Goal: Transaction & Acquisition: Purchase product/service

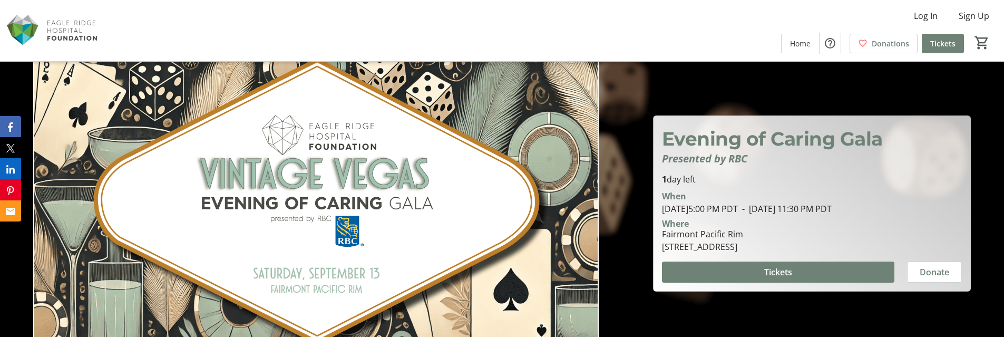
drag, startPoint x: 879, startPoint y: 114, endPoint x: 873, endPoint y: 119, distance: 7.8
click at [878, 114] on div at bounding box center [502, 177] width 1004 height 354
click at [973, 17] on span "Sign Up" at bounding box center [974, 15] width 31 height 13
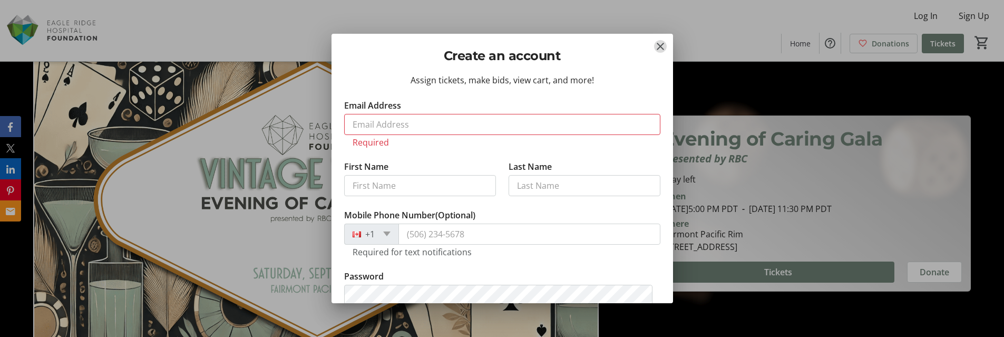
click at [660, 44] on mat-icon "Close" at bounding box center [660, 46] width 13 height 13
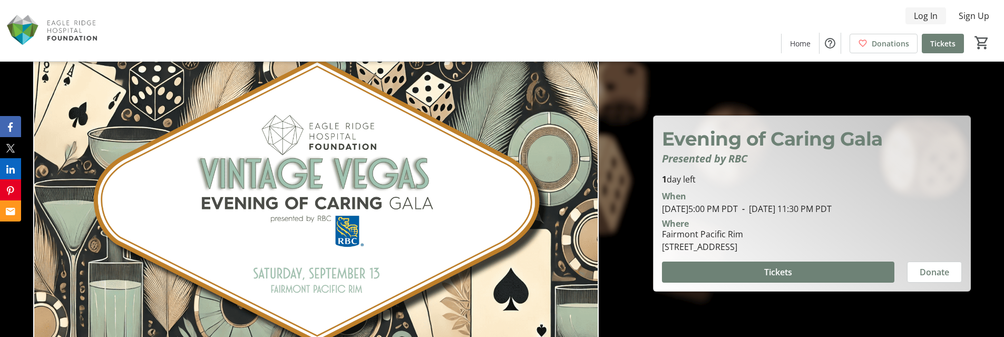
click at [927, 11] on span "Log In" at bounding box center [926, 15] width 24 height 13
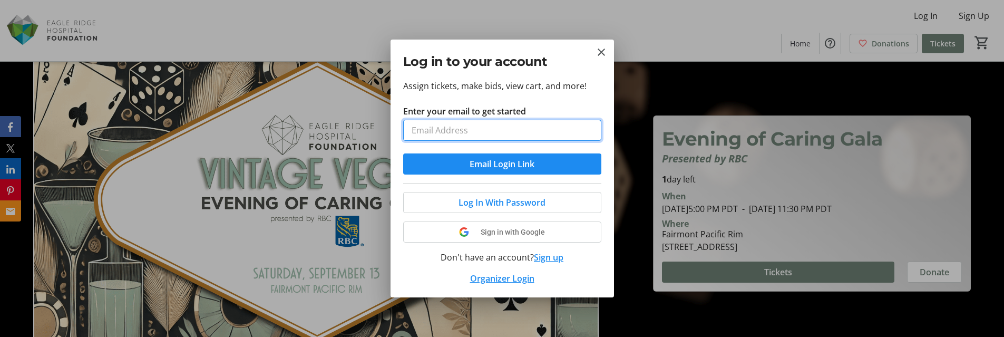
click at [427, 130] on input "Enter your email to get started" at bounding box center [502, 130] width 198 height 21
type input "[EMAIL_ADDRESS][DOMAIN_NAME]"
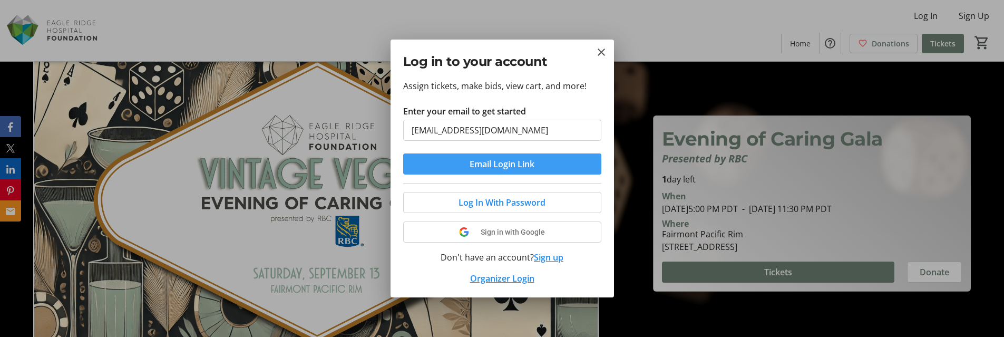
click at [500, 165] on span "Email Login Link" at bounding box center [502, 164] width 65 height 13
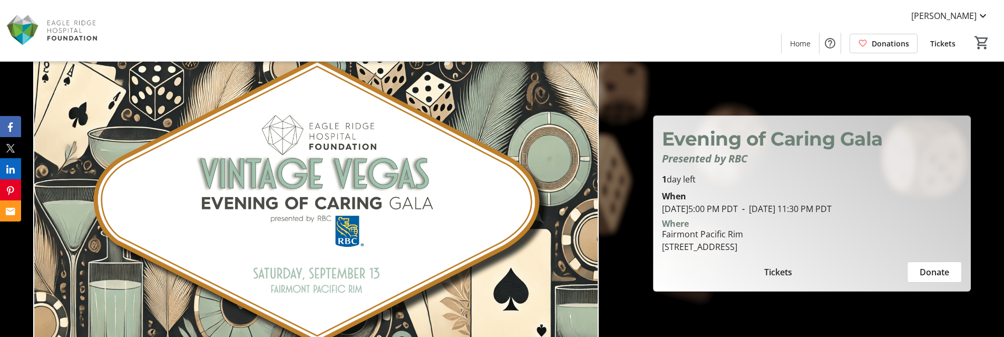
click at [800, 147] on span "Evening of Caring Gala" at bounding box center [772, 138] width 221 height 23
click at [794, 157] on p "Presented by RBC" at bounding box center [812, 159] width 300 height 12
click at [540, 144] on img at bounding box center [316, 199] width 566 height 318
click at [972, 21] on span "[PERSON_NAME]" at bounding box center [944, 15] width 65 height 13
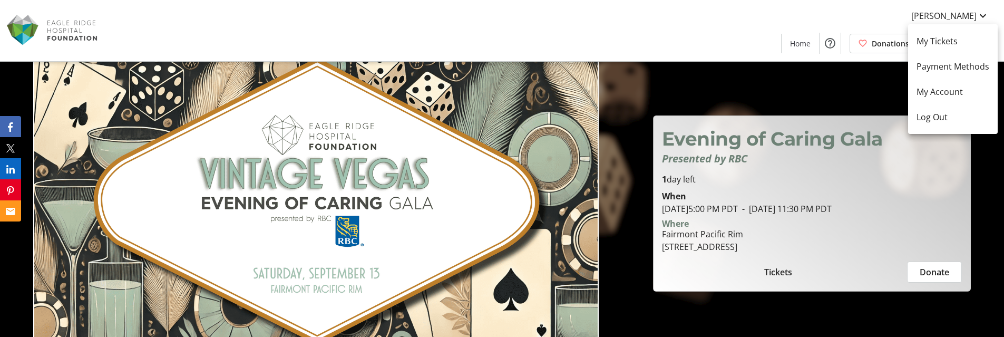
click at [737, 180] on div at bounding box center [502, 168] width 1004 height 337
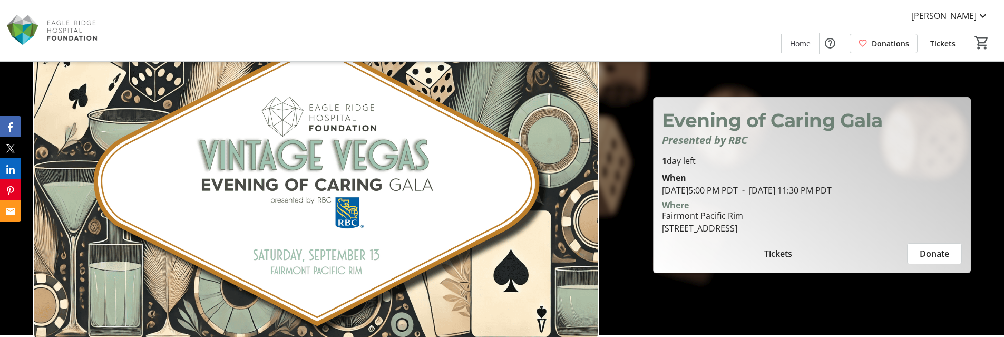
scroll to position [105, 0]
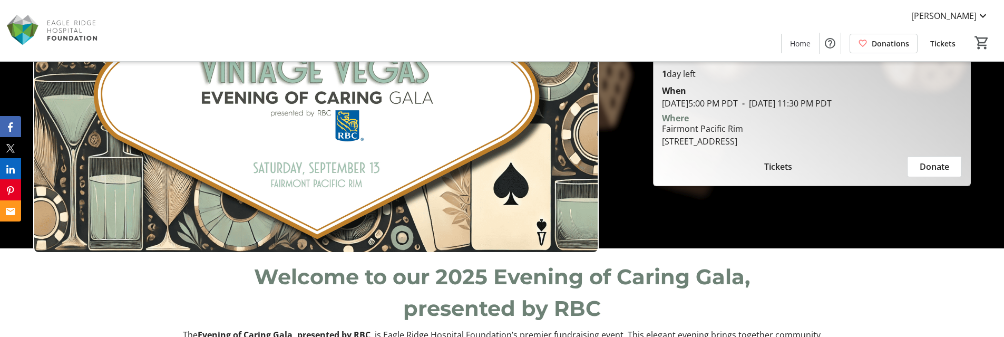
click at [935, 169] on span "Donate" at bounding box center [935, 166] width 30 height 13
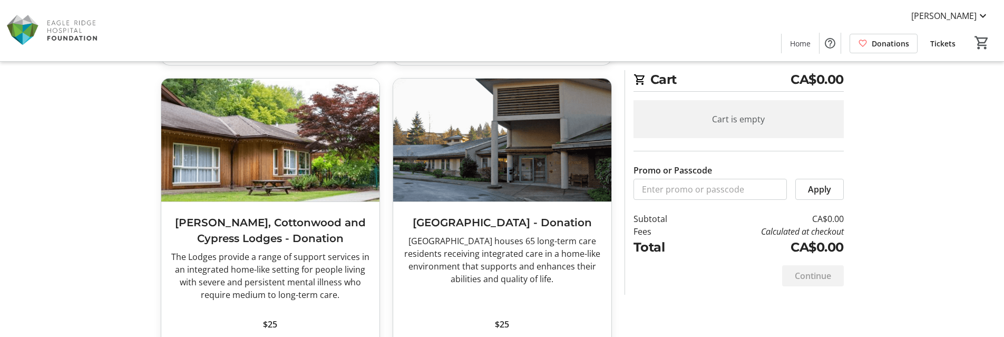
scroll to position [602, 0]
